Goal: Navigation & Orientation: Understand site structure

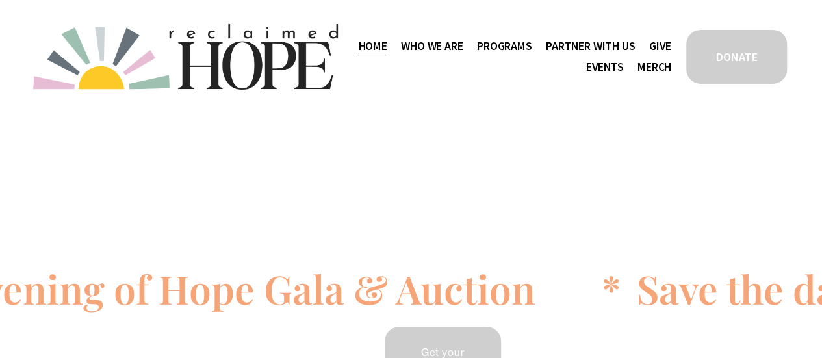
click at [0, 0] on span "Staff & Board" at bounding box center [0, 0] width 0 height 0
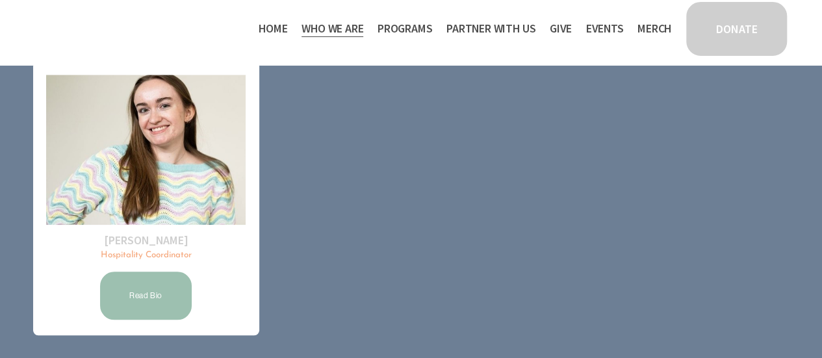
scroll to position [146, 0]
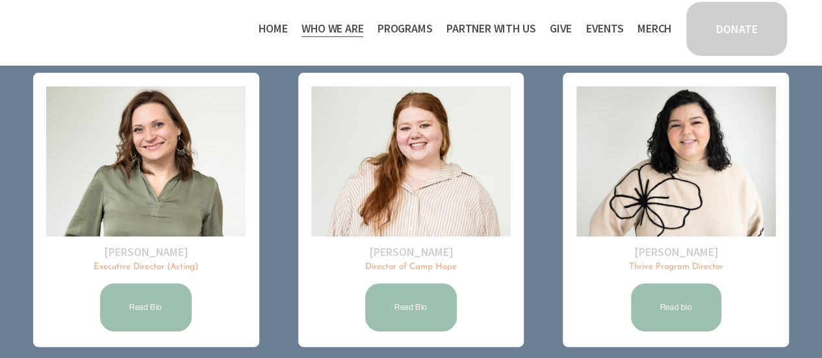
click at [0, 0] on span "Camp Hope" at bounding box center [0, 0] width 0 height 0
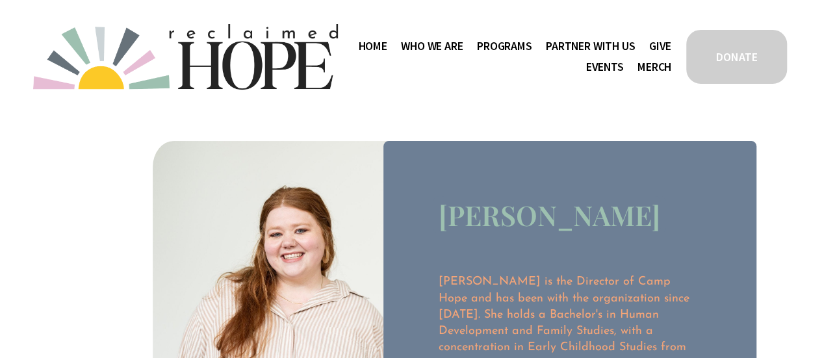
click at [0, 0] on span "Public Documents" at bounding box center [0, 0] width 0 height 0
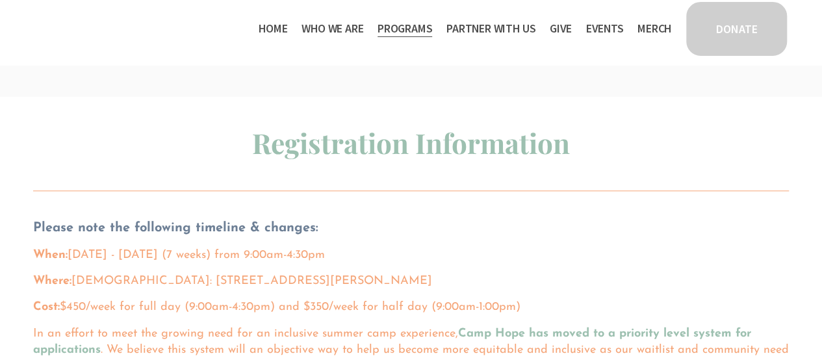
scroll to position [715, 0]
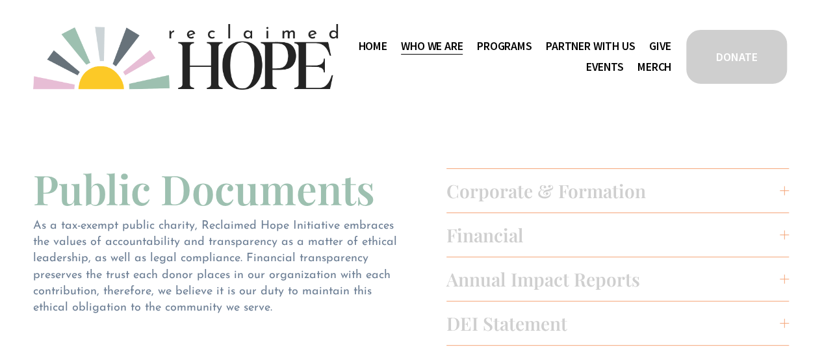
click at [572, 315] on span "DEI Statement" at bounding box center [612, 323] width 333 height 24
